Goal: Feedback & Contribution: Submit feedback/report problem

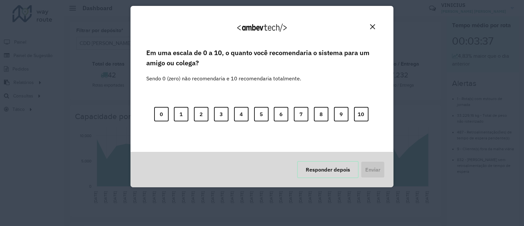
click at [319, 168] on button "Responder depois" at bounding box center [327, 169] width 61 height 17
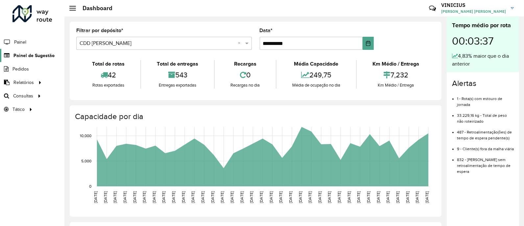
click at [37, 56] on span "Painel de Sugestão" at bounding box center [33, 55] width 41 height 7
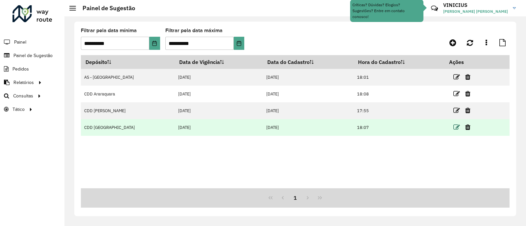
click at [454, 127] on icon at bounding box center [456, 127] width 7 height 7
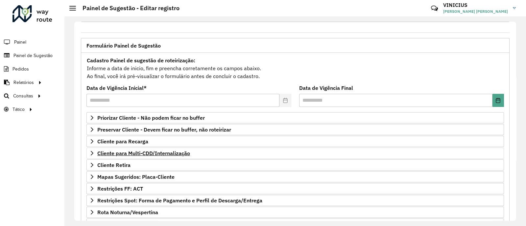
scroll to position [41, 0]
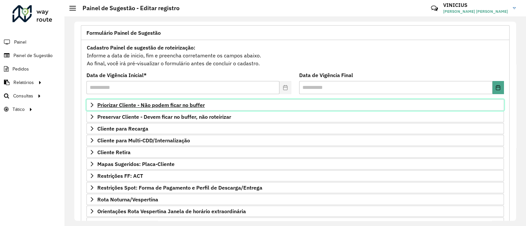
click at [139, 106] on span "Priorizar Cliente - Não podem ficar no buffer" at bounding box center [150, 104] width 107 height 5
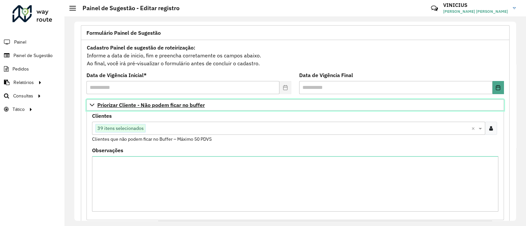
click at [139, 106] on span "Priorizar Cliente - Não podem ficar no buffer" at bounding box center [150, 104] width 107 height 5
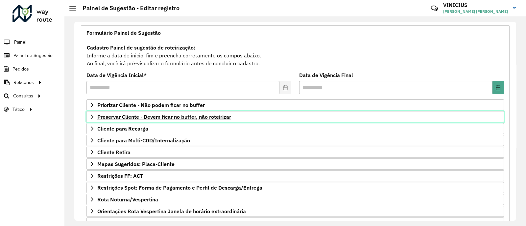
click at [132, 116] on span "Preservar Cliente - Devem ficar no buffer, não roteirizar" at bounding box center [164, 116] width 134 height 5
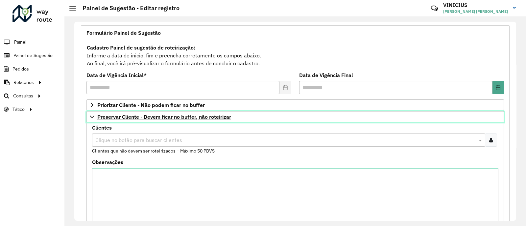
click at [133, 116] on span "Preservar Cliente - Devem ficar no buffer, não roteirizar" at bounding box center [164, 116] width 134 height 5
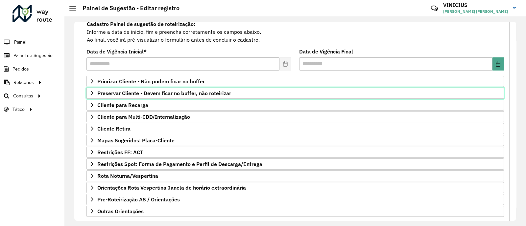
scroll to position [82, 0]
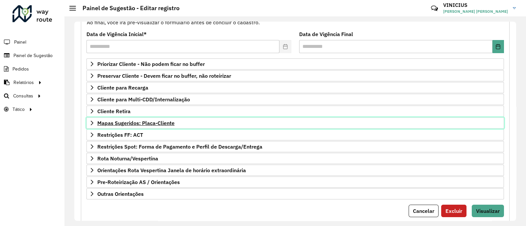
click at [141, 124] on span "Mapas Sugeridos: Placa-Cliente" at bounding box center [135, 123] width 77 height 5
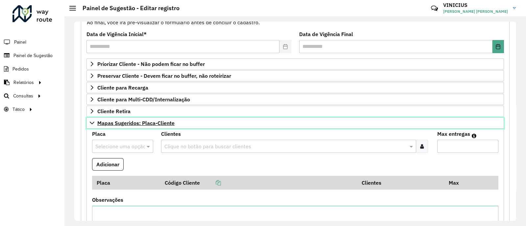
click at [141, 124] on span "Mapas Sugeridos: Placa-Cliente" at bounding box center [135, 123] width 77 height 5
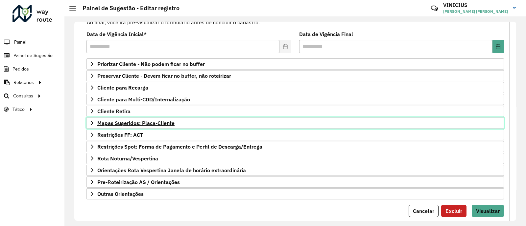
scroll to position [99, 0]
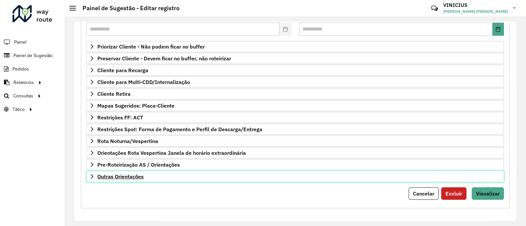
click at [142, 174] on span "Outras Orientações" at bounding box center [120, 176] width 46 height 5
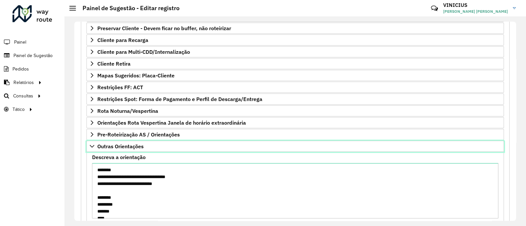
scroll to position [140, 0]
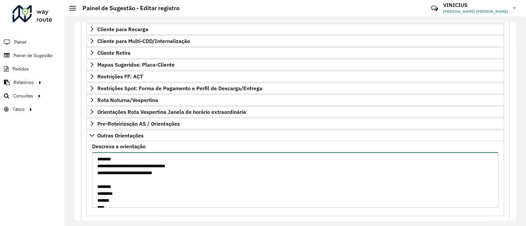
click at [155, 176] on textarea "**********" at bounding box center [295, 180] width 406 height 56
click at [136, 179] on textarea "**********" at bounding box center [295, 180] width 406 height 56
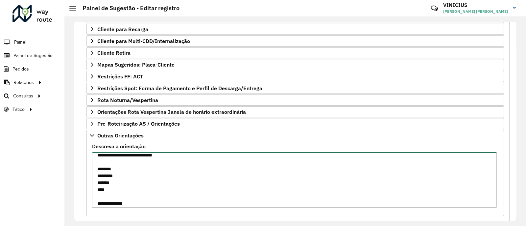
scroll to position [0, 0]
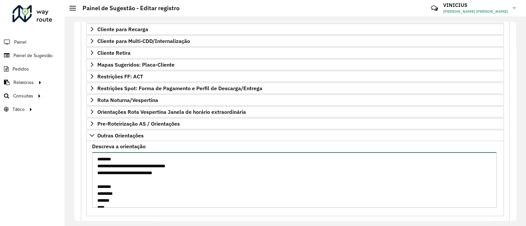
click at [100, 191] on textarea "**********" at bounding box center [294, 180] width 404 height 56
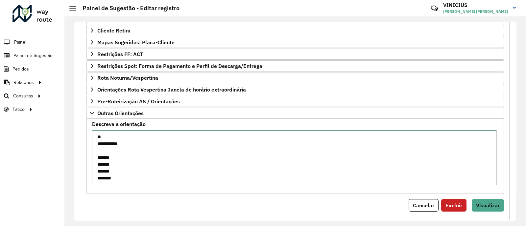
scroll to position [174, 0]
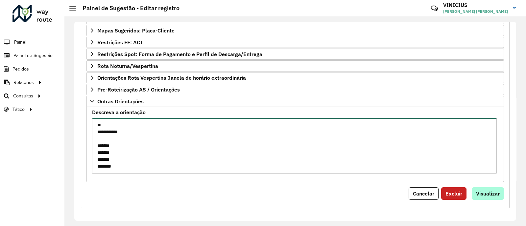
type textarea "**********"
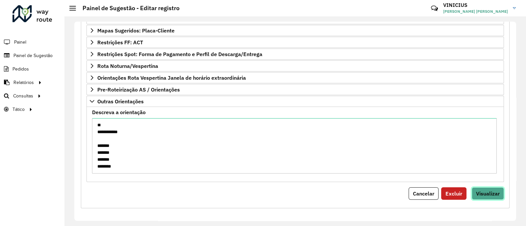
click at [477, 191] on span "Visualizar" at bounding box center [488, 194] width 24 height 7
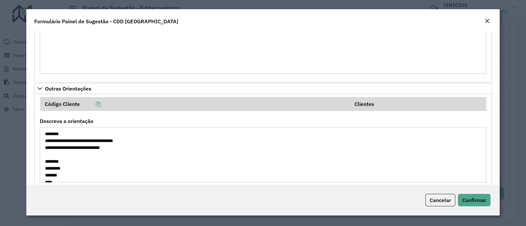
scroll to position [613, 0]
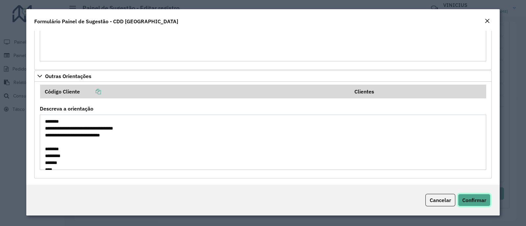
click at [475, 199] on span "Confirmar" at bounding box center [474, 200] width 24 height 7
